Goal: Information Seeking & Learning: Understand process/instructions

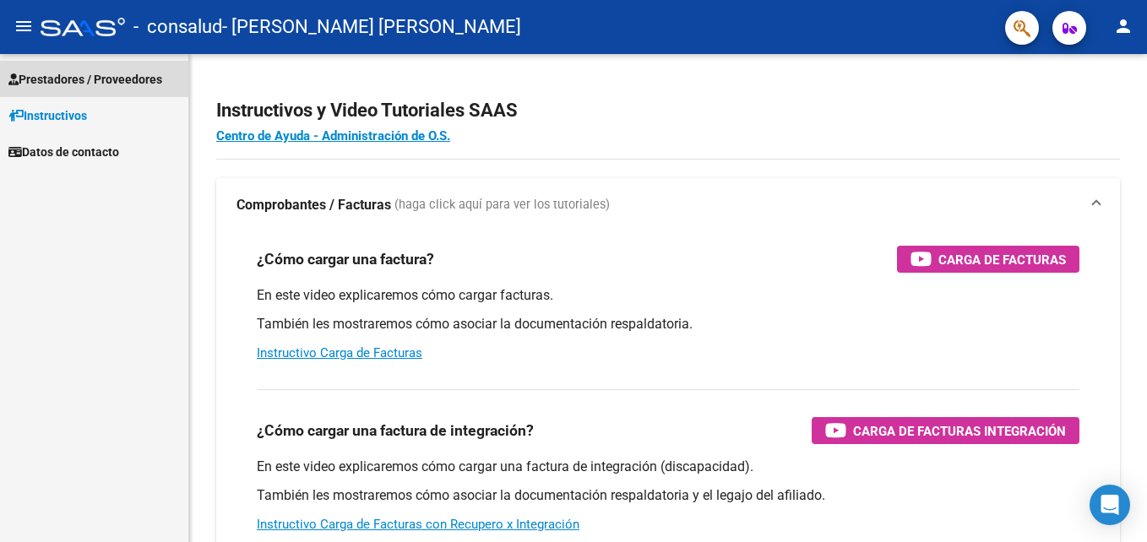
click at [54, 79] on span "Prestadores / Proveedores" at bounding box center [85, 79] width 154 height 19
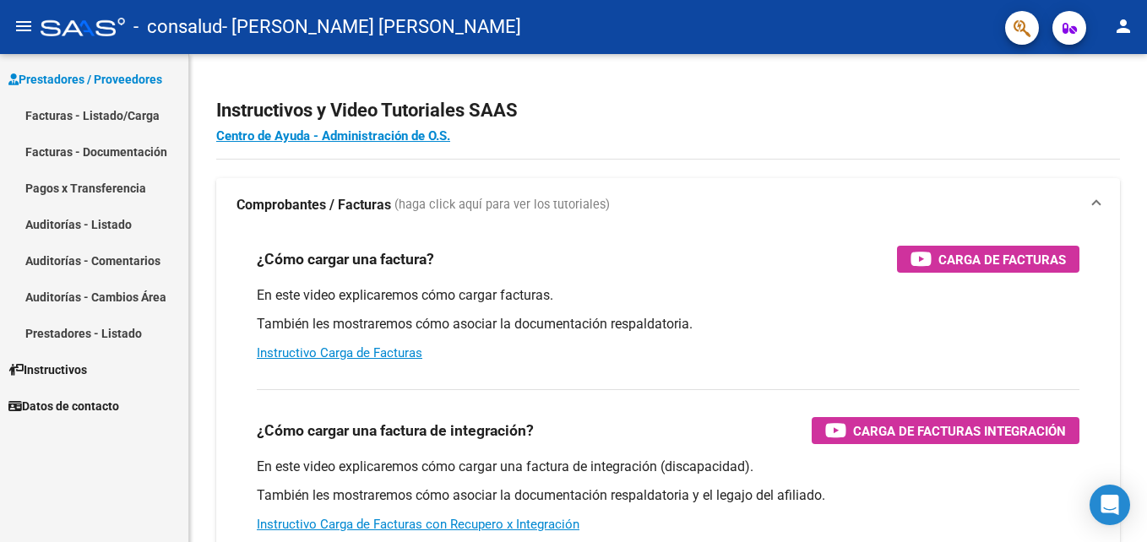
click at [23, 19] on mat-icon "menu" at bounding box center [24, 26] width 20 height 20
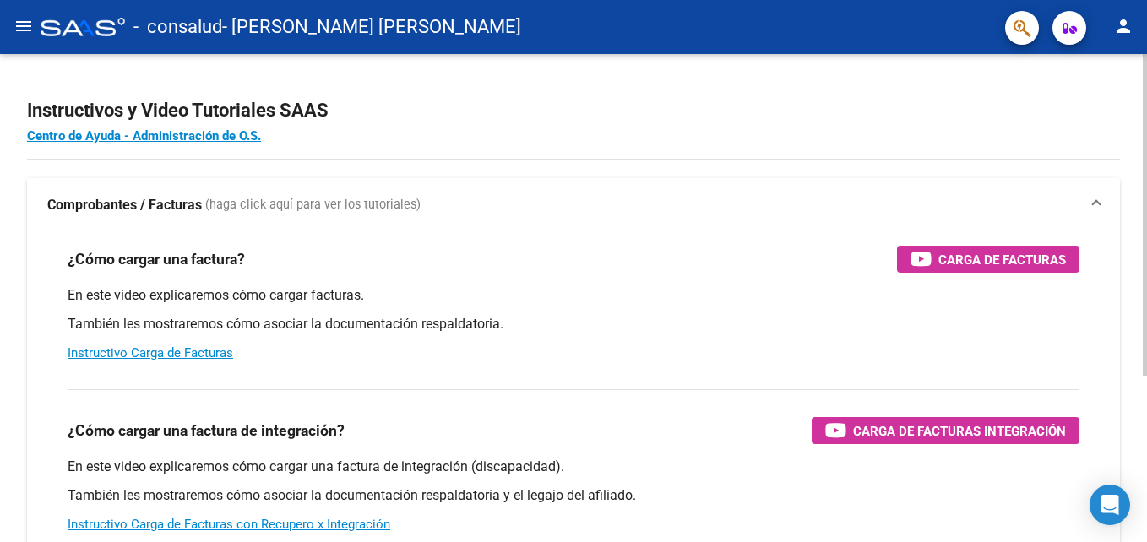
click at [118, 200] on strong "Comprobantes / Facturas" at bounding box center [124, 205] width 155 height 19
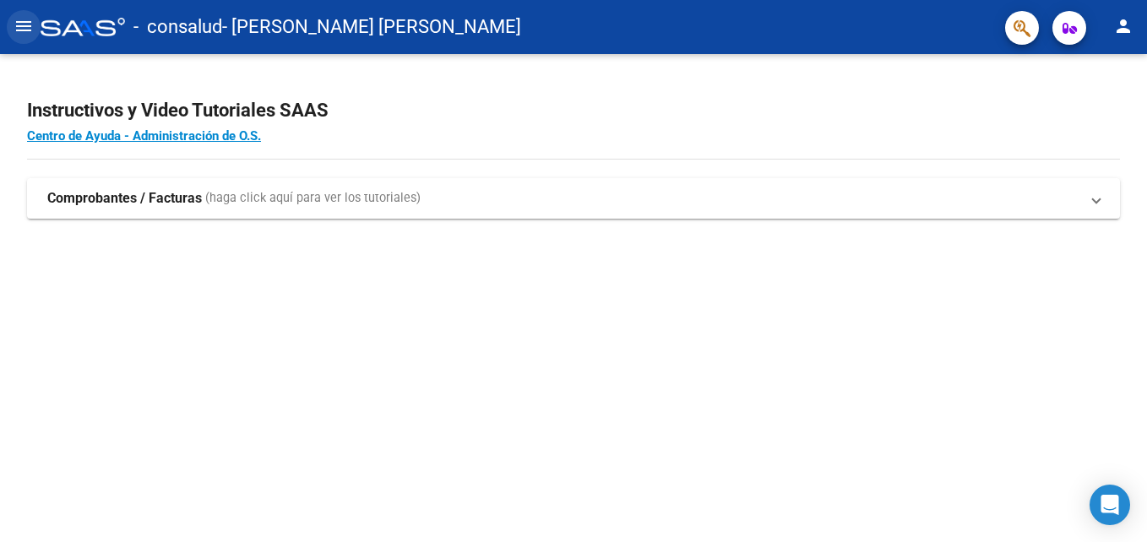
click at [29, 21] on mat-icon "menu" at bounding box center [24, 26] width 20 height 20
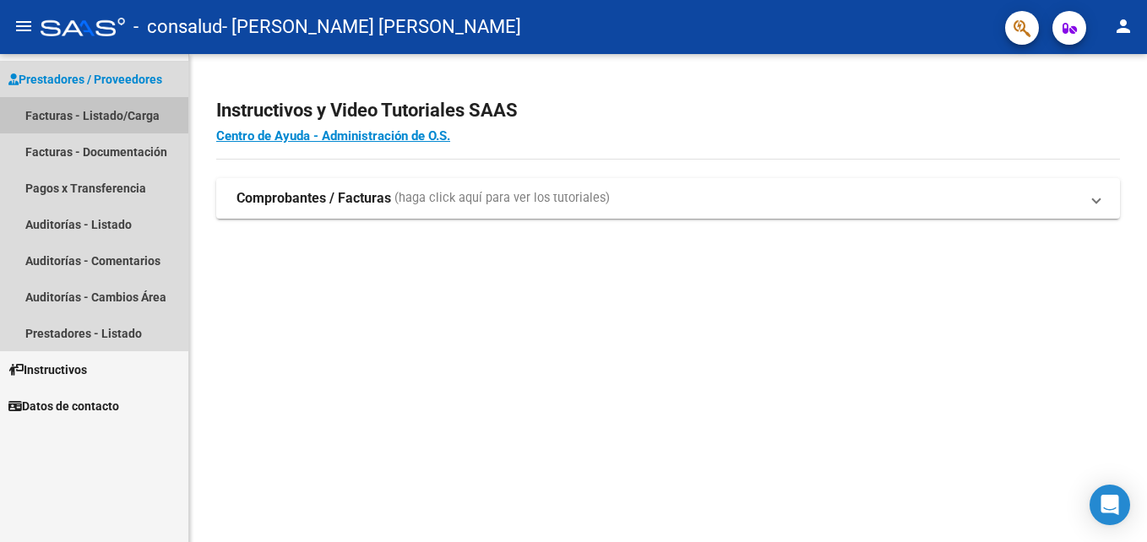
click at [52, 106] on link "Facturas - Listado/Carga" at bounding box center [94, 115] width 188 height 36
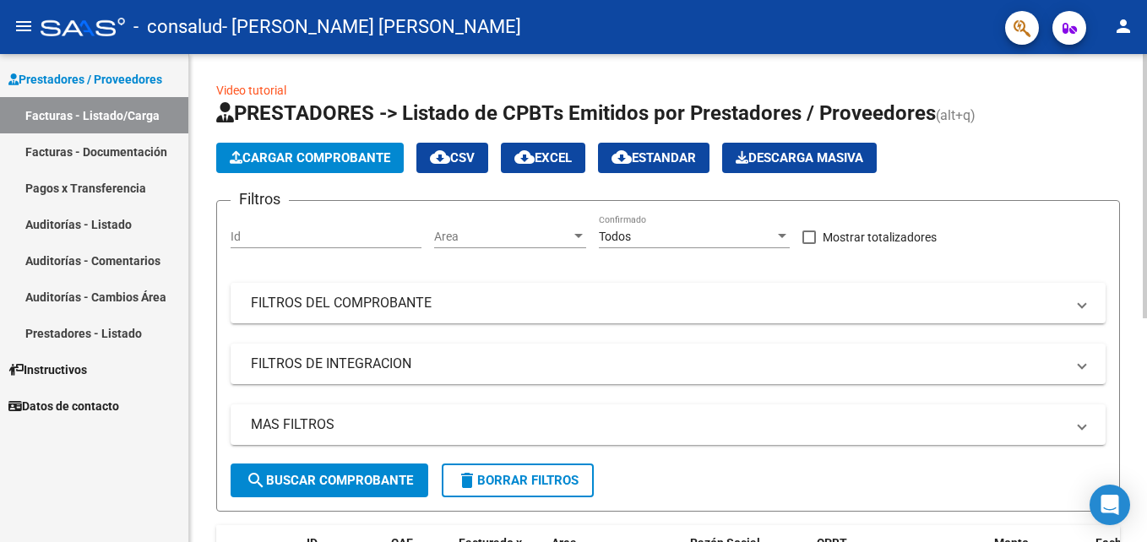
click at [1139, 368] on div "Video tutorial PRESTADORES -> Listado de CPBTs Emitidos por Prestadores / Prove…" at bounding box center [668, 498] width 958 height 888
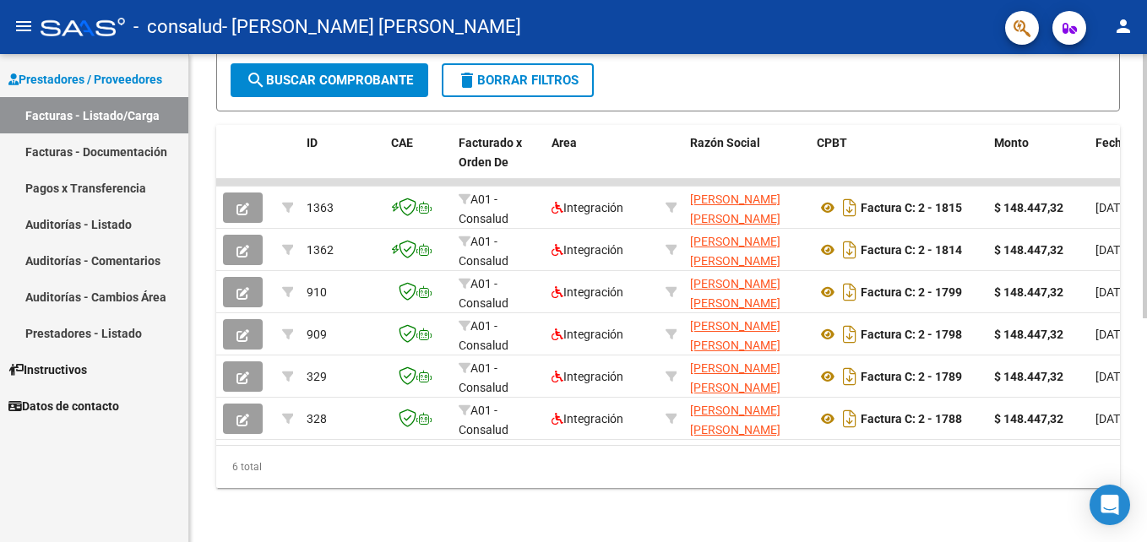
click at [1144, 394] on div at bounding box center [1145, 298] width 4 height 488
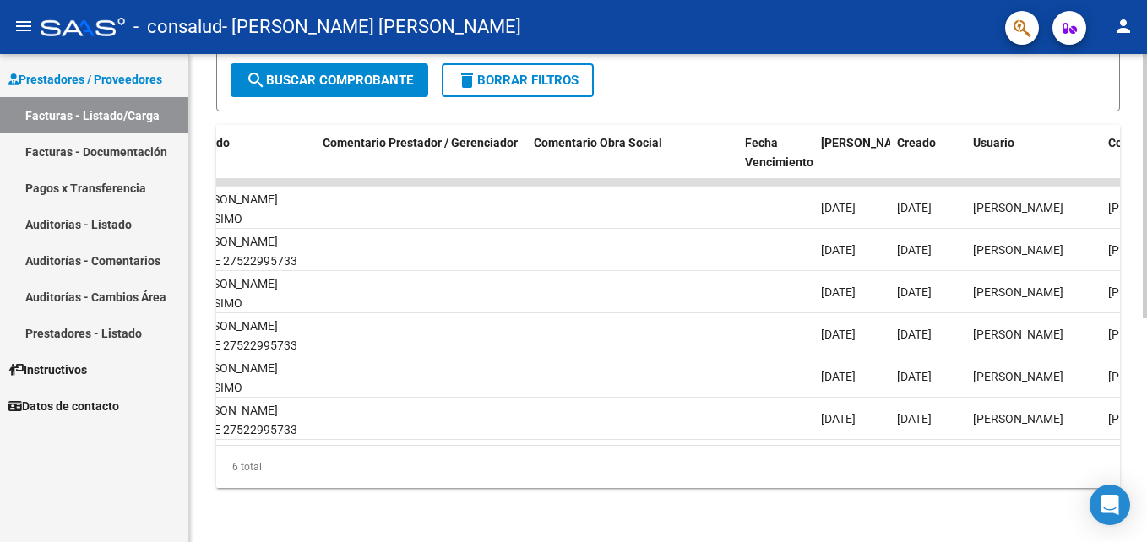
scroll to position [0, 2657]
